Goal: Book appointment/travel/reservation

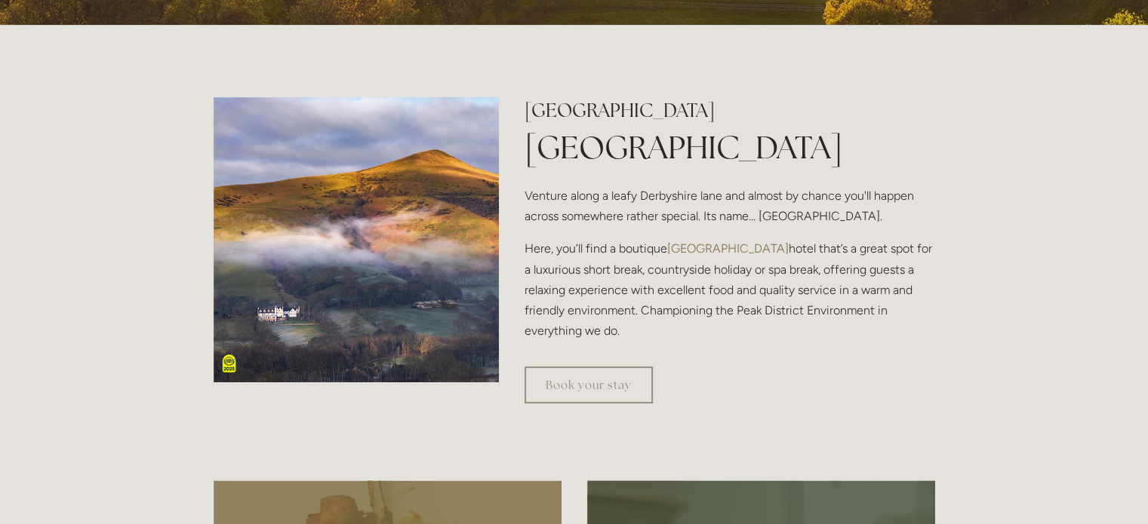
scroll to position [406, 0]
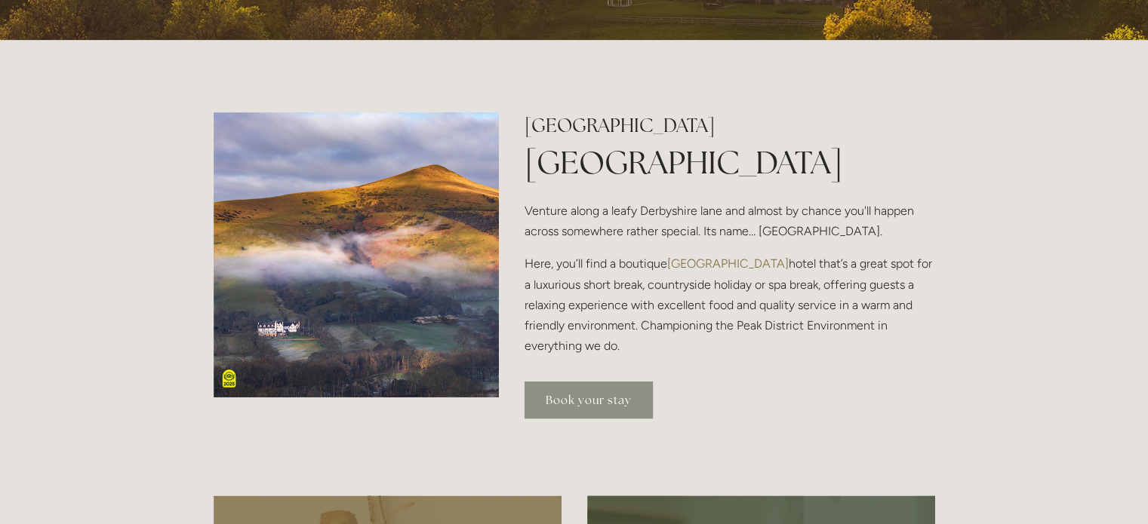
click at [552, 395] on link "Book your stay" at bounding box center [588, 400] width 128 height 37
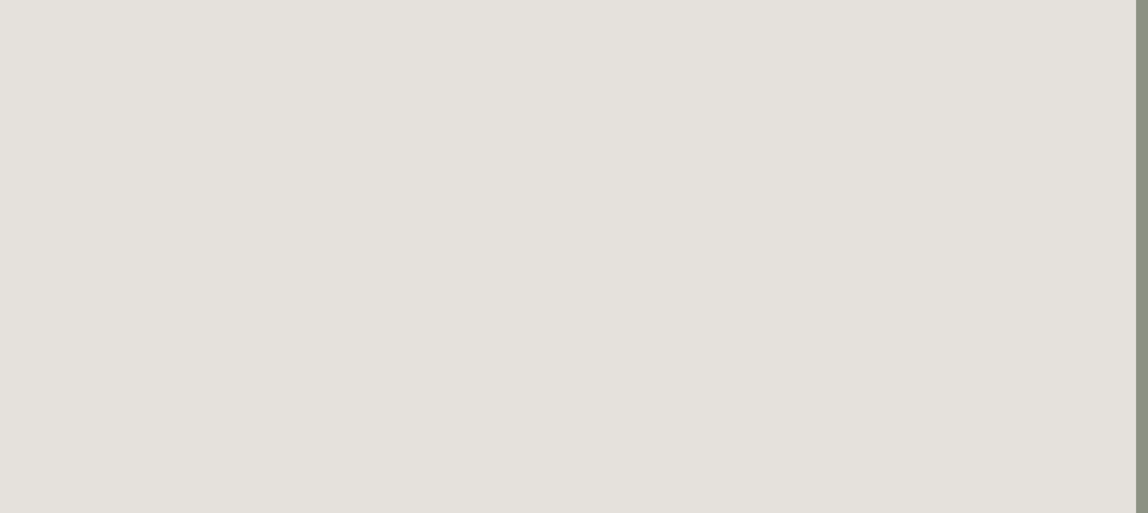
scroll to position [2164, 12]
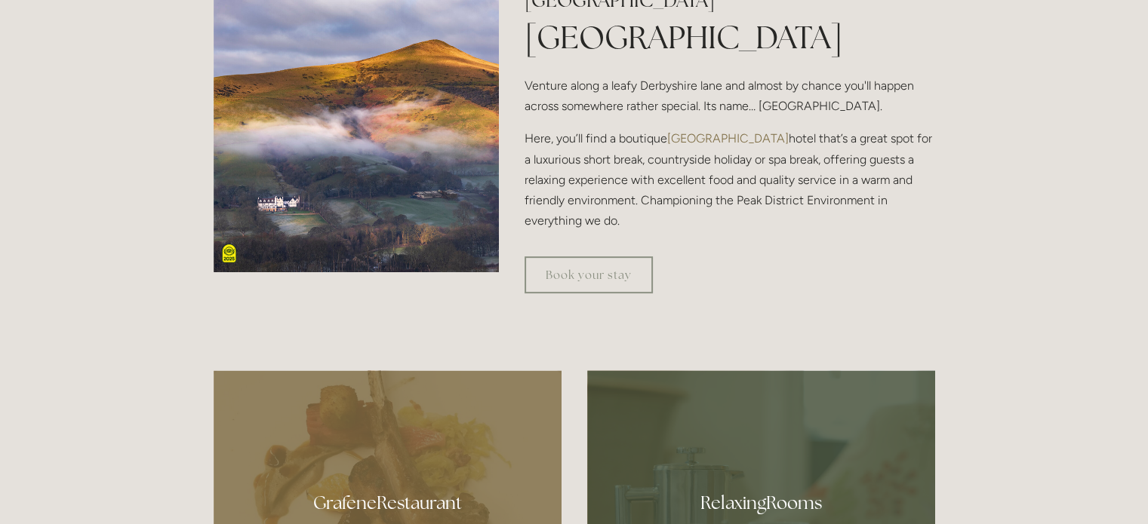
scroll to position [542, 0]
